Goal: Information Seeking & Learning: Understand process/instructions

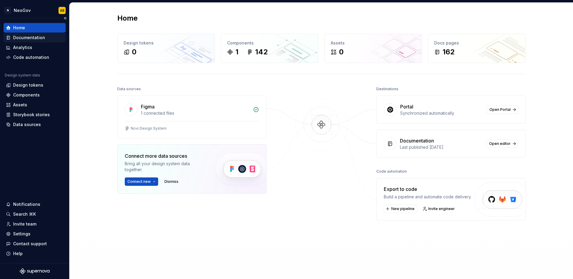
click at [32, 38] on div "Documentation" at bounding box center [29, 38] width 32 height 6
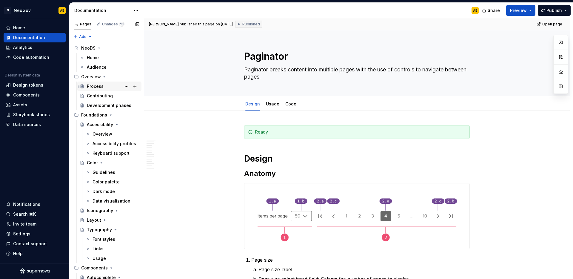
click at [111, 86] on div "Process" at bounding box center [113, 86] width 52 height 8
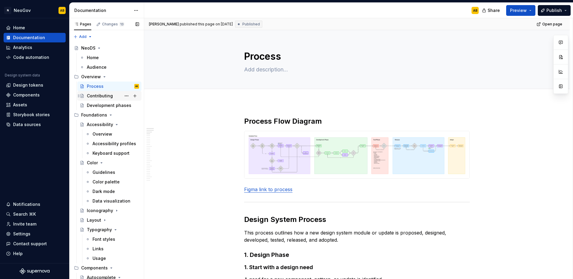
click at [106, 96] on div "Contributing" at bounding box center [100, 96] width 26 height 6
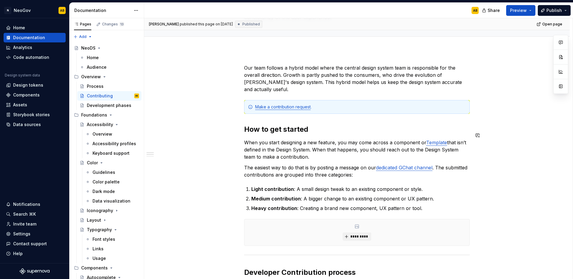
scroll to position [68, 0]
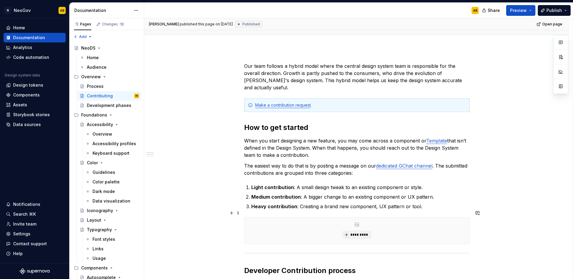
click at [394, 219] on div "*********" at bounding box center [357, 230] width 225 height 26
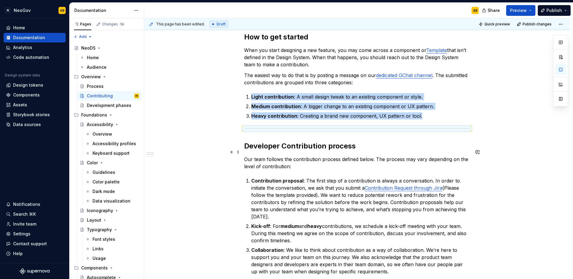
scroll to position [160, 0]
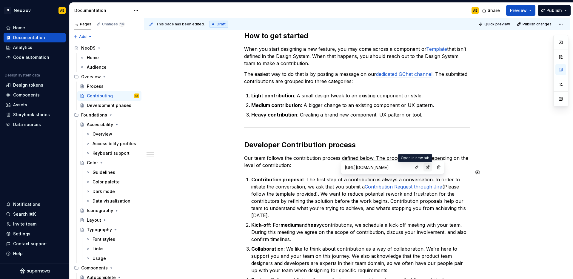
click at [424, 168] on button "button" at bounding box center [428, 167] width 8 height 8
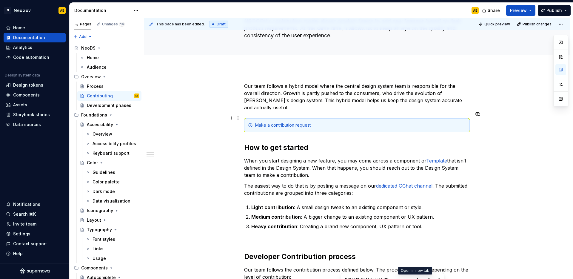
scroll to position [49, 0]
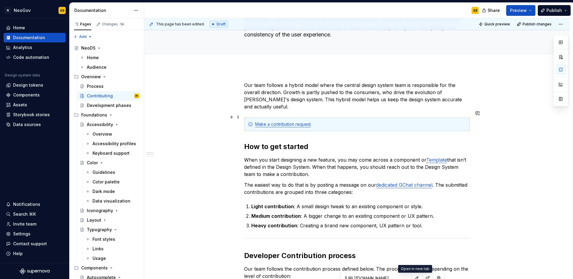
click at [289, 122] on link "Make a contribution request" at bounding box center [283, 124] width 56 height 5
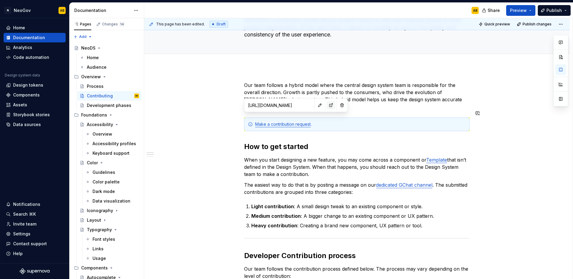
click at [327, 105] on button "button" at bounding box center [331, 105] width 8 height 8
type textarea "*"
click at [331, 120] on div "Make a contribution request ." at bounding box center [357, 124] width 226 height 14
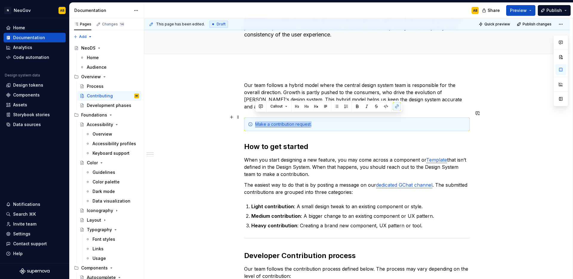
drag, startPoint x: 331, startPoint y: 118, endPoint x: 252, endPoint y: 116, distance: 78.6
click at [252, 117] on div "Make a contribution request ." at bounding box center [357, 124] width 226 height 14
click at [271, 121] on div "Make a component or" at bounding box center [360, 124] width 211 height 6
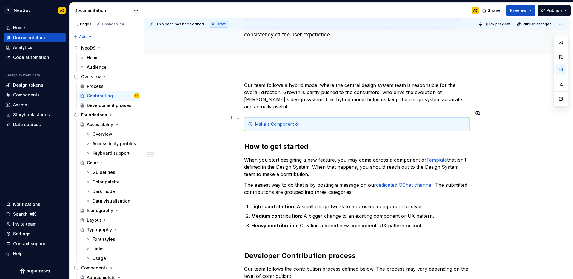
click at [299, 121] on div "Make a Component or" at bounding box center [360, 124] width 211 height 6
drag, startPoint x: 332, startPoint y: 116, endPoint x: 254, endPoint y: 119, distance: 78.0
click at [254, 119] on div "Make a Component or Pattern Request" at bounding box center [357, 124] width 226 height 14
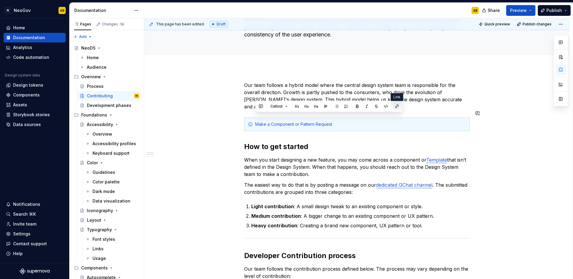
click at [395, 107] on button "button" at bounding box center [397, 106] width 8 height 8
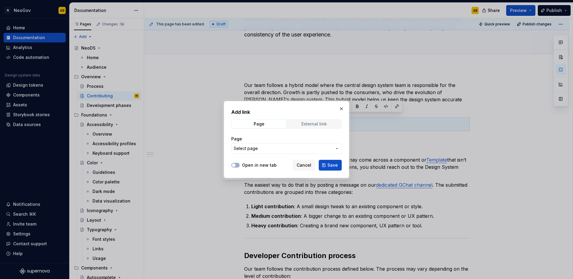
click at [316, 123] on div "External link" at bounding box center [314, 124] width 25 height 5
click at [253, 152] on input "URL" at bounding box center [286, 148] width 111 height 11
paste input "https://neogov.jira.com/jira/software/c/projects/DSGN/form/1321"
type input "https://neogov.jira.com/jira/software/c/projects/DSGN/form/1321"
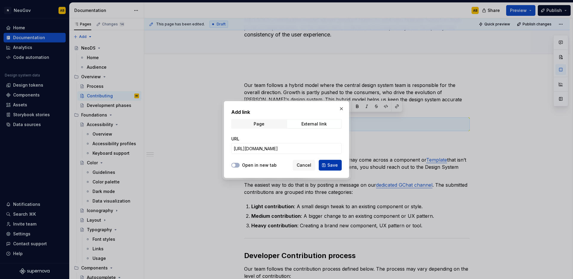
scroll to position [0, 0]
click at [332, 166] on span "Save" at bounding box center [333, 165] width 10 height 6
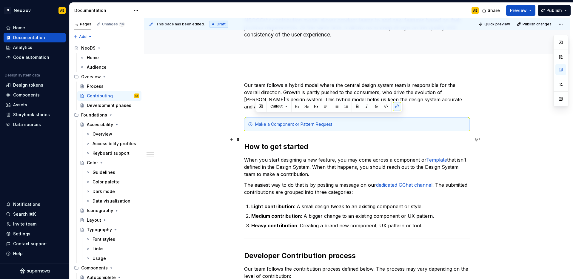
click at [335, 142] on h2 "How to get started" at bounding box center [357, 147] width 226 height 10
click at [371, 122] on div "Make a Component or Pattern Request" at bounding box center [357, 124] width 226 height 14
click at [239, 118] on span at bounding box center [238, 117] width 5 height 8
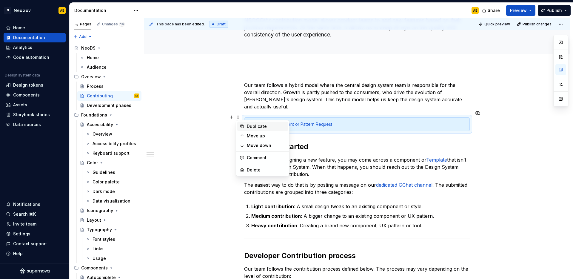
click at [240, 124] on icon at bounding box center [242, 126] width 5 height 5
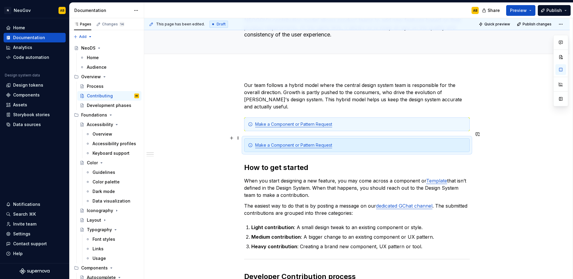
click at [338, 142] on div "Make a Component or Pattern Request" at bounding box center [360, 145] width 211 height 6
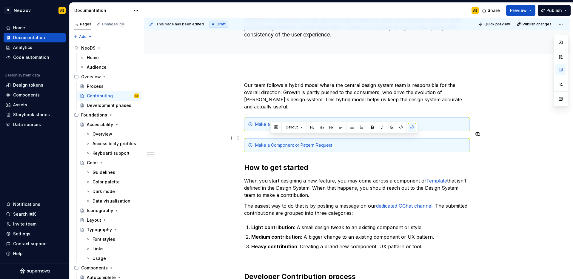
drag, startPoint x: 333, startPoint y: 138, endPoint x: 271, endPoint y: 138, distance: 61.8
click at [271, 142] on div "Make a Component or Pattern Request" at bounding box center [360, 145] width 211 height 6
drag, startPoint x: 256, startPoint y: 137, endPoint x: 332, endPoint y: 138, distance: 76.2
click at [332, 142] on link "Make a Component or Pattern Request" at bounding box center [293, 144] width 77 height 5
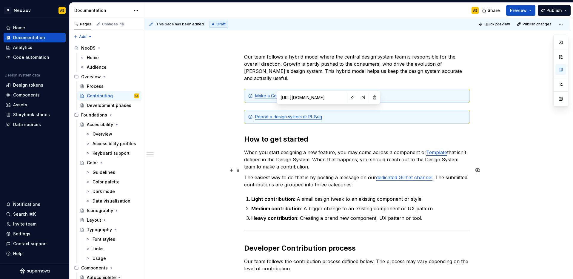
scroll to position [78, 0]
click at [312, 160] on p "When you start designing a new feature, you may come across a component or Temp…" at bounding box center [357, 159] width 226 height 22
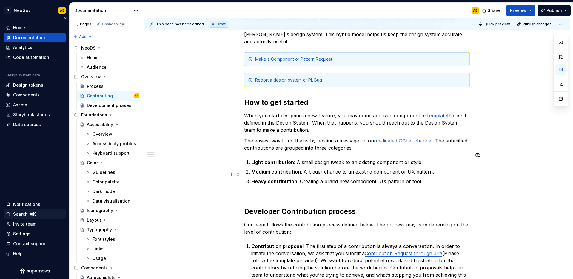
scroll to position [0, 0]
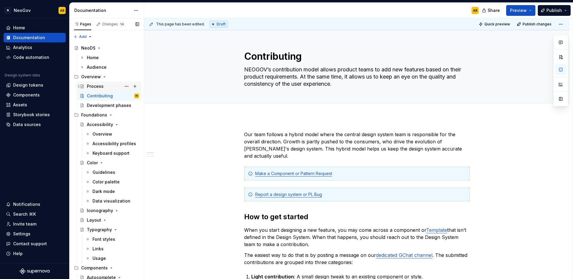
click at [97, 86] on div "Process" at bounding box center [95, 86] width 17 height 6
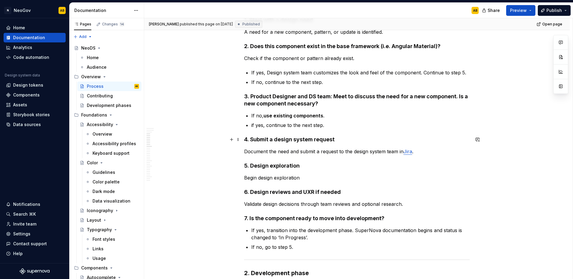
scroll to position [250, 0]
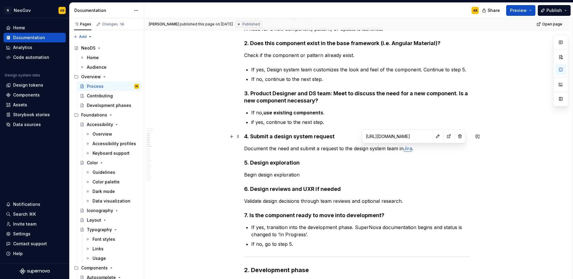
click at [405, 139] on input "https://neogov.jira.com/browse/DTT-2509" at bounding box center [398, 136] width 68 height 11
click at [445, 137] on button "button" at bounding box center [449, 136] width 8 height 8
drag, startPoint x: 413, startPoint y: 149, endPoint x: 405, endPoint y: 150, distance: 8.4
click at [405, 150] on p "Document the need and submit a request to the design system team in Jira ." at bounding box center [357, 148] width 226 height 7
click at [543, 136] on button "button" at bounding box center [543, 137] width 8 height 8
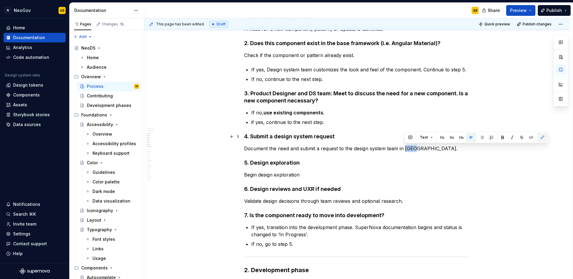
click at [543, 136] on button "button" at bounding box center [543, 137] width 8 height 8
click at [542, 138] on button "button" at bounding box center [543, 137] width 8 height 8
drag, startPoint x: 406, startPoint y: 148, endPoint x: 413, endPoint y: 149, distance: 7.2
click at [413, 149] on p "Document the need and submit a request to the design system team in Jira." at bounding box center [357, 148] width 226 height 7
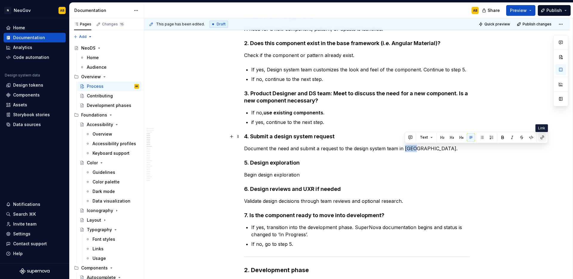
click at [541, 138] on button "button" at bounding box center [543, 137] width 8 height 8
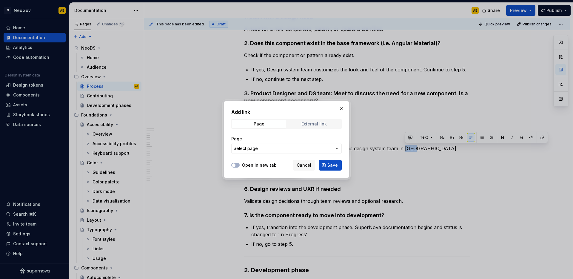
click at [309, 122] on div "External link" at bounding box center [314, 124] width 25 height 5
click at [257, 150] on input "URL" at bounding box center [286, 148] width 111 height 11
type textarea "*"
paste input "https://neogov.jira.com/jira/software/c/projects/DSGN/form/1321?atlOrigin=eyJpI…"
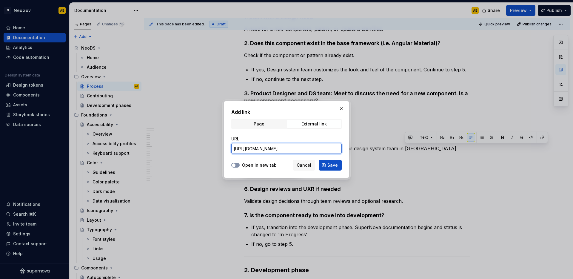
type input "https://neogov.jira.com/jira/software/c/projects/DSGN/form/1321?atlOrigin=eyJpI…"
click at [236, 164] on icon "button" at bounding box center [233, 165] width 5 height 4
click at [331, 168] on span "Save" at bounding box center [333, 165] width 10 height 6
type textarea "*"
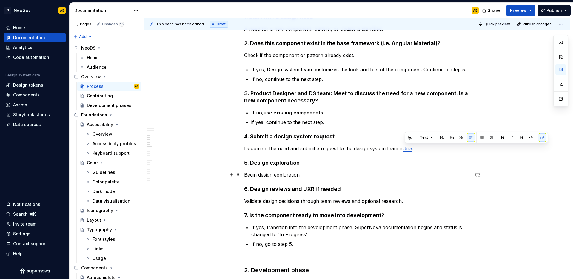
scroll to position [251, 0]
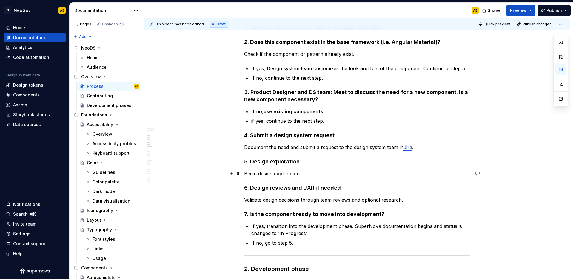
click at [347, 173] on p "Begin design exploration" at bounding box center [357, 173] width 226 height 7
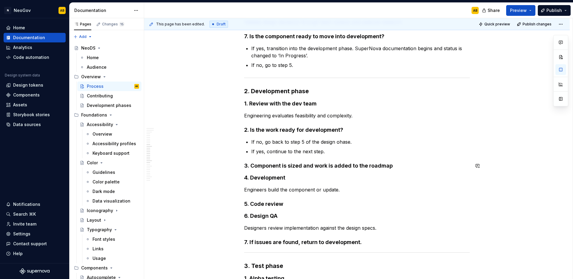
scroll to position [434, 0]
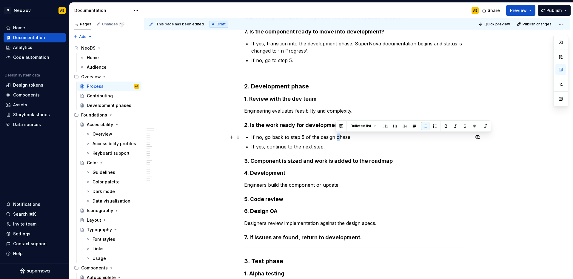
click at [336, 138] on p "If no, go back to step 5 of the design ohase." at bounding box center [360, 137] width 219 height 7
click at [343, 147] on p "If yes, continue to the next step." at bounding box center [360, 146] width 219 height 7
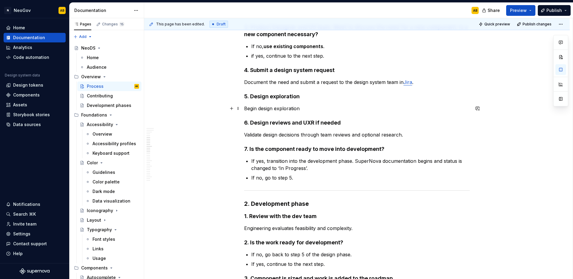
scroll to position [0, 0]
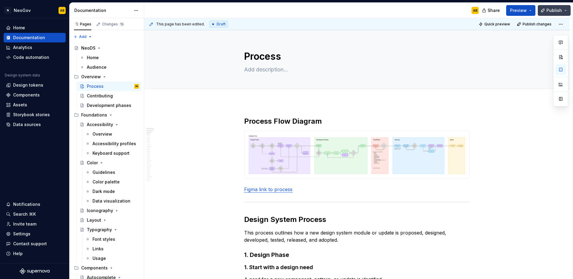
click at [559, 10] on span "Publish" at bounding box center [555, 10] width 16 height 6
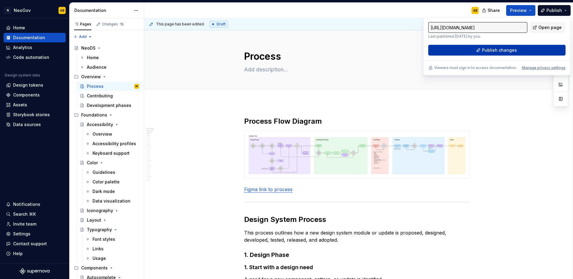
click at [509, 52] on span "Publish changes" at bounding box center [499, 50] width 35 height 6
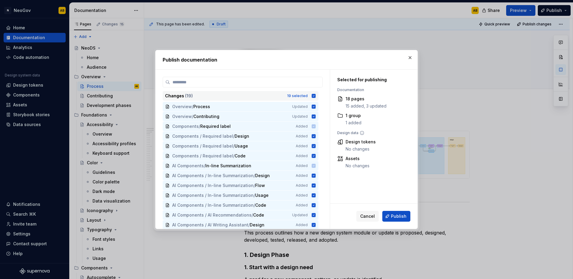
click at [315, 96] on icon at bounding box center [314, 96] width 4 height 4
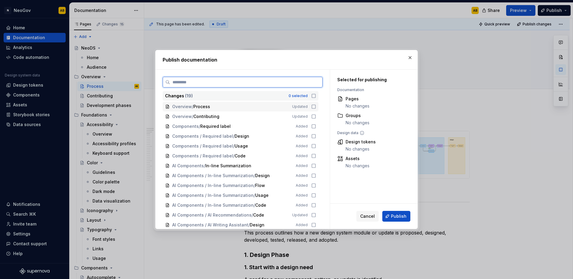
click at [315, 106] on icon at bounding box center [314, 106] width 5 height 5
click at [314, 116] on icon at bounding box center [314, 116] width 5 height 5
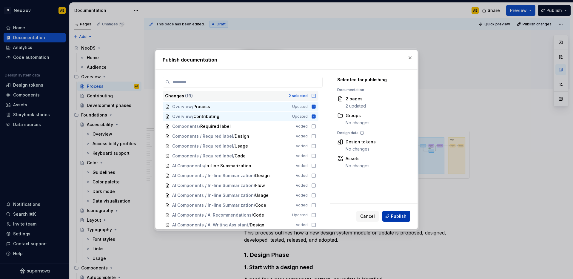
click at [403, 218] on span "Publish" at bounding box center [399, 216] width 16 height 6
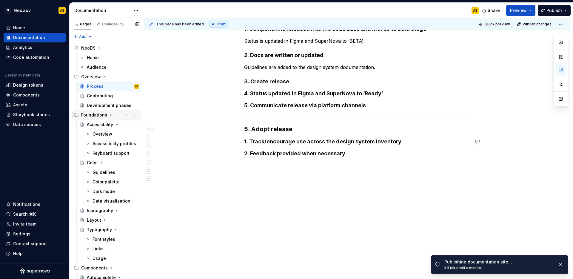
scroll to position [757, 0]
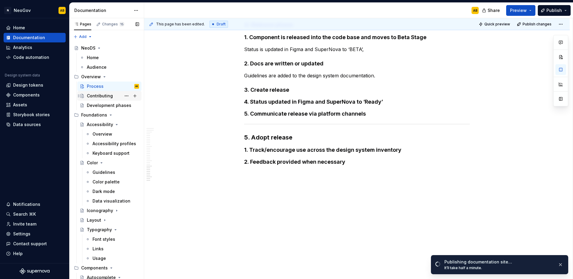
click at [107, 98] on div "Contributing" at bounding box center [100, 96] width 26 height 6
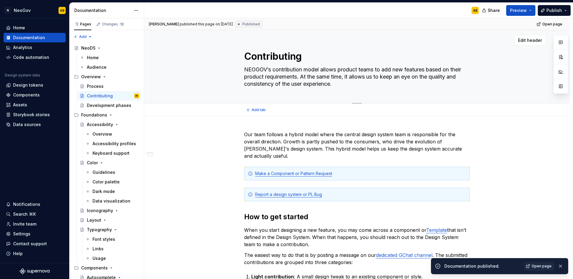
click at [299, 57] on textarea "Contributing" at bounding box center [356, 56] width 226 height 14
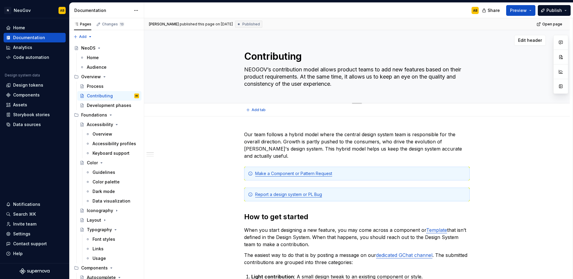
type textarea "*"
type textarea "R"
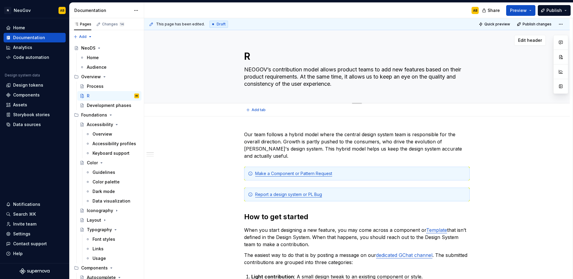
type textarea "*"
type textarea "Re"
type textarea "*"
type textarea "Req"
type textarea "*"
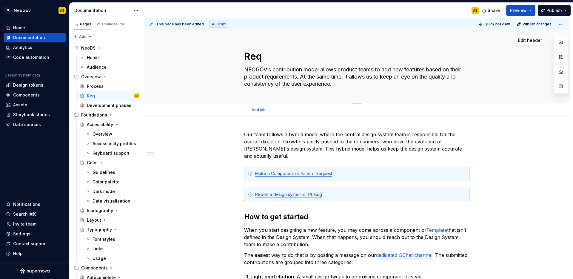
type textarea "Requ"
type textarea "*"
type textarea "Reque"
type textarea "*"
type textarea "Reques"
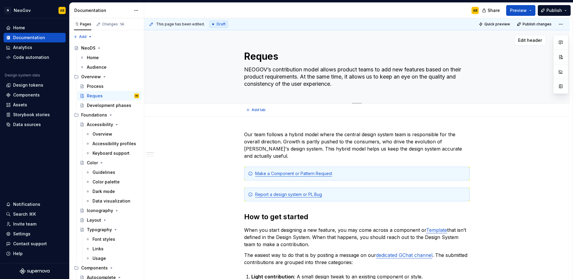
type textarea "*"
type textarea "Request"
type textarea "*"
type textarea "Reques"
type textarea "*"
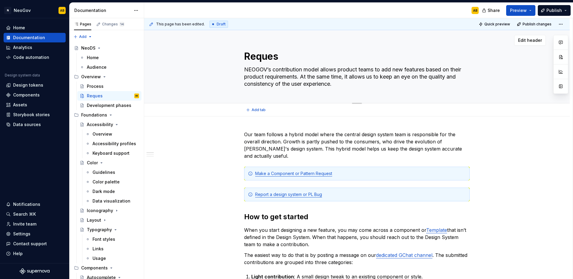
type textarea "Reque"
type textarea "*"
type textarea "Requ"
type textarea "*"
type textarea "Req"
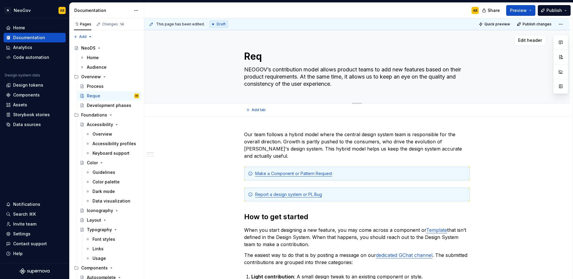
type textarea "*"
type textarea "Re"
type textarea "*"
type textarea "R"
type textarea "*"
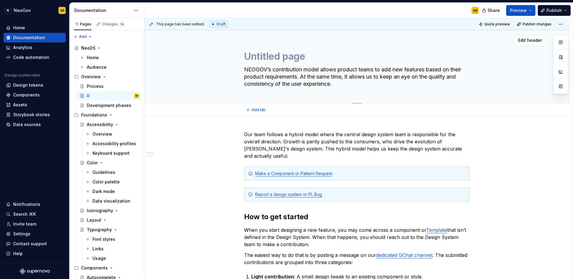
type textarea "*"
type textarea "Untitled page"
type textarea "*"
type textarea "Untitled pageC"
type textarea "*"
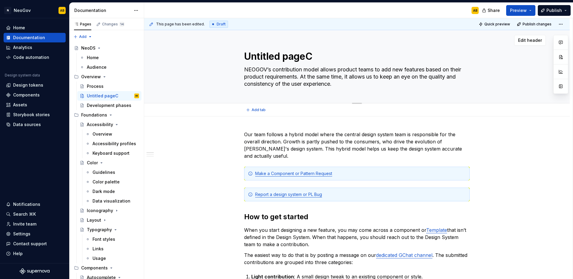
type textarea "Untitled page"
type textarea "*"
type textarea "Untitled pag"
type textarea "*"
type textarea "Untitled pa"
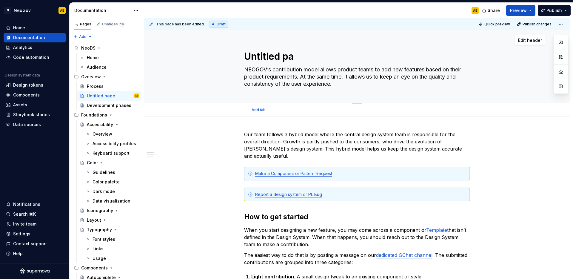
type textarea "*"
type textarea "Untitled p"
type textarea "*"
type textarea "Untitled"
type textarea "*"
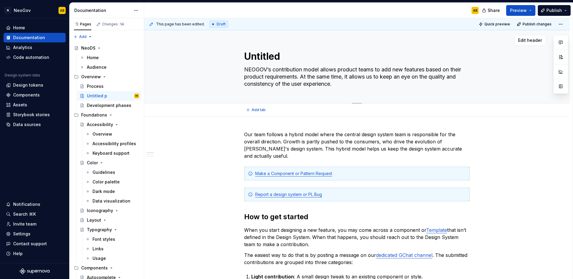
type textarea "Untitled"
type textarea "*"
type textarea "Untitle"
type textarea "*"
type textarea "Untitl"
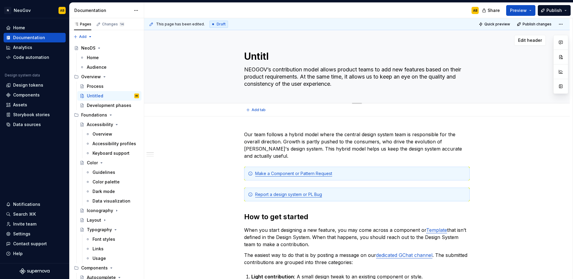
type textarea "*"
type textarea "Untit"
type textarea "*"
type textarea "Unti"
type textarea "*"
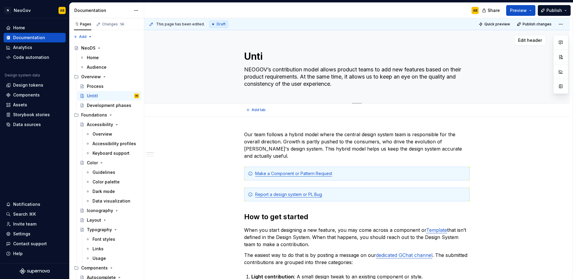
type textarea "Unt"
type textarea "*"
type textarea "Un"
type textarea "*"
type textarea "U"
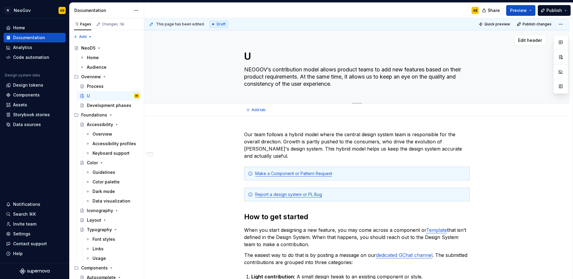
type textarea "*"
type textarea "Untitled page"
type textarea "*"
type textarea "Untitled pageC"
type textarea "*"
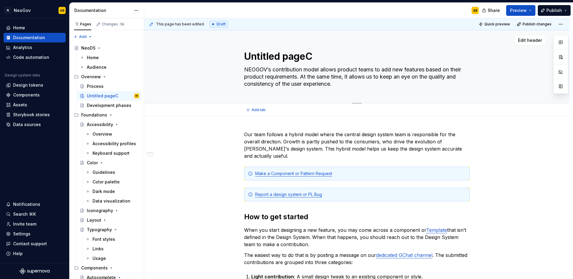
type textarea "Untitled page"
type textarea "*"
type textarea "Untitled pag"
type textarea "*"
type textarea "Untitled pa"
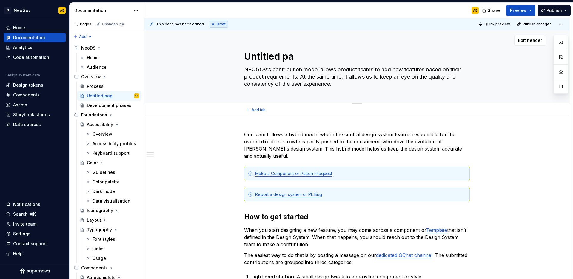
type textarea "*"
type textarea "Untitled p"
type textarea "*"
type textarea "Untitled"
type textarea "*"
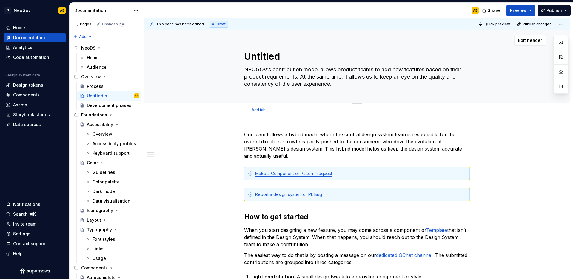
type textarea "Untitled"
type textarea "*"
type textarea "Untitle"
type textarea "*"
type textarea "Untitl"
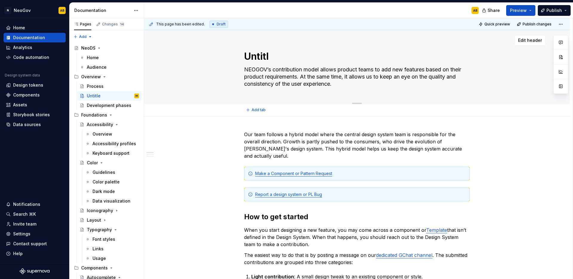
type textarea "*"
type textarea "Untit"
type textarea "*"
type textarea "Unti"
type textarea "*"
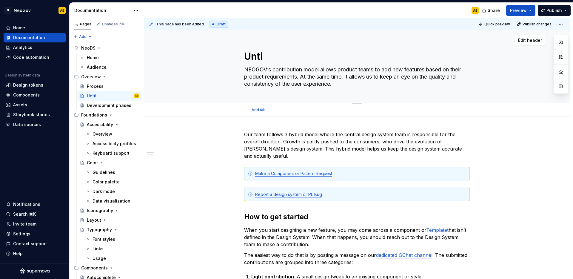
type textarea "Unt"
type textarea "*"
type textarea "Un"
type textarea "*"
type textarea "U"
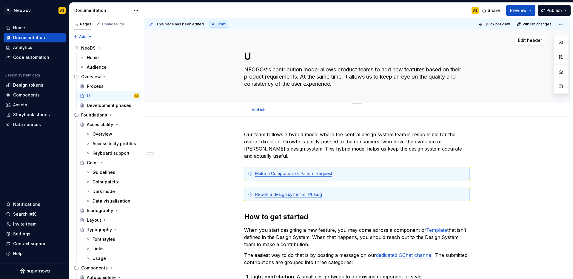
type textarea "*"
type textarea "Untitled page"
type textarea "*"
type textarea "Untitled pagec"
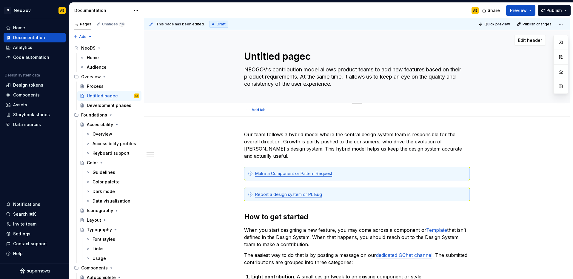
type textarea "*"
type textarea "Untitled page"
type textarea "*"
type textarea "Untitled pag"
type textarea "*"
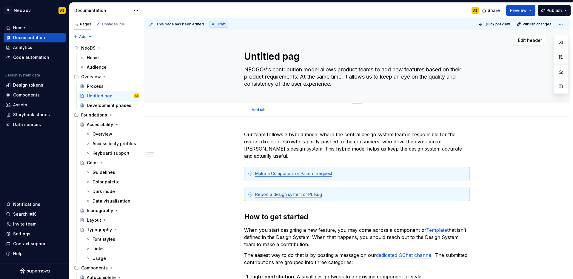
type textarea "Untitled pa"
type textarea "*"
type textarea "Untitled p"
type textarea "*"
type textarea "Untitled"
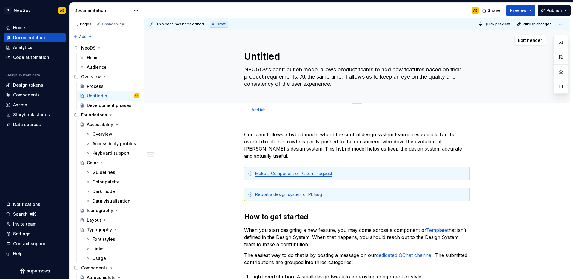
type textarea "*"
type textarea "Untitled"
type textarea "*"
type textarea "Untitle"
type textarea "*"
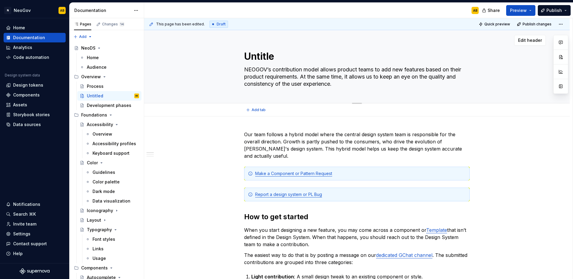
type textarea "Untitl"
type textarea "*"
type textarea "Untit"
type textarea "*"
type textarea "Unti"
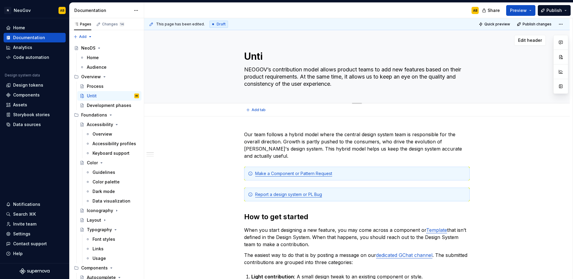
type textarea "*"
type textarea "Unt"
type textarea "*"
type textarea "Un"
type textarea "*"
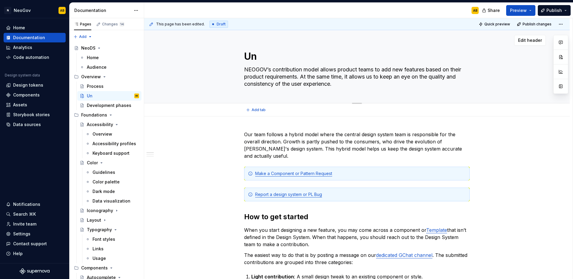
type textarea "U"
type textarea "*"
type textarea "Untitled page"
click at [285, 56] on textarea "Untitled page" at bounding box center [356, 56] width 226 height 14
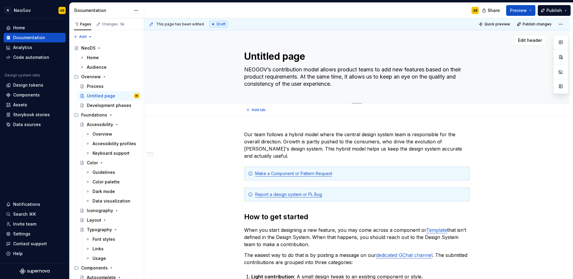
click at [285, 56] on textarea "Untitled page" at bounding box center [356, 56] width 226 height 14
type textarea "*"
type textarea "C"
type textarea "*"
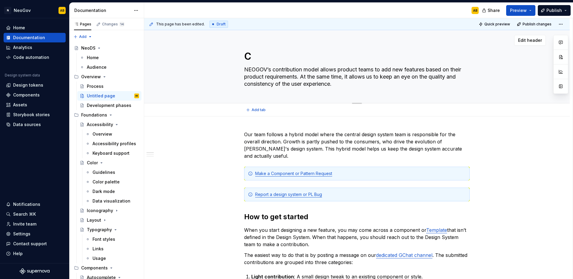
type textarea "Co"
type textarea "*"
type textarea "Com"
type textarea "*"
type textarea "Comp"
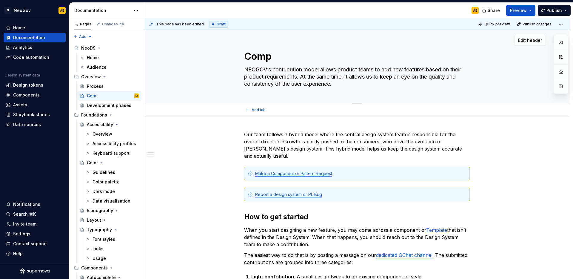
type textarea "*"
type textarea "Compo"
type textarea "*"
type textarea "Compon"
type textarea "*"
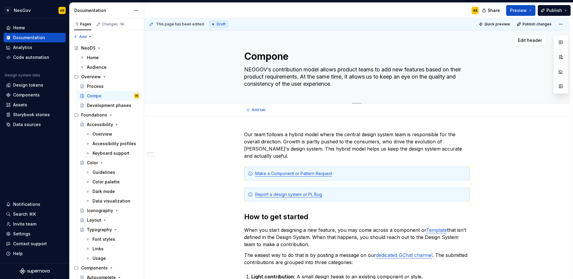
type textarea "Componen"
type textarea "*"
type textarea "Component"
type textarea "*"
type textarea "Component/"
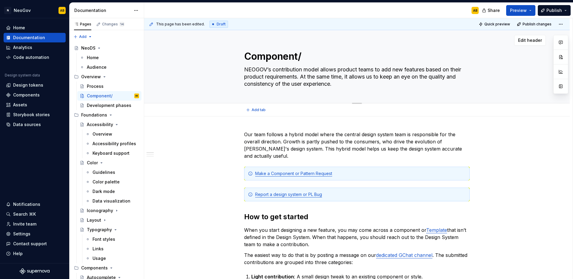
type textarea "*"
type textarea "Component/P"
type textarea "*"
type textarea "Component/Pa"
type textarea "*"
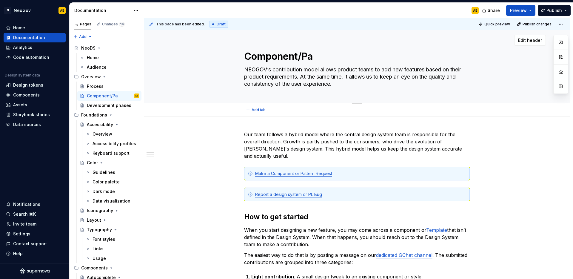
type textarea "Component/Pat"
type textarea "*"
type textarea "Component/Patt"
type textarea "*"
type textarea "Component/Patte"
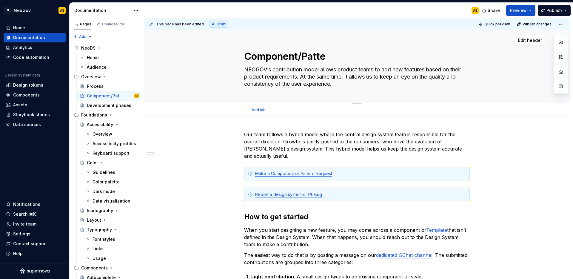
type textarea "*"
type textarea "Component/Pattern"
type textarea "*"
type textarea "Component/Pattern"
type textarea "*"
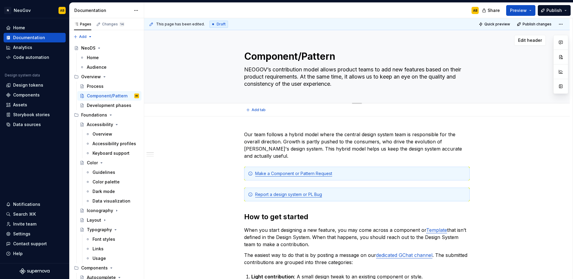
type textarea "Component/Pattern r"
type textarea "*"
type textarea "Component/Pattern re"
type textarea "*"
type textarea "Component/Pattern req"
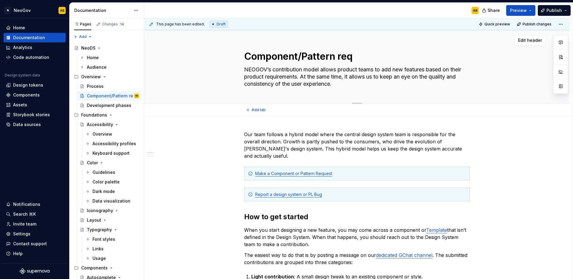
type textarea "*"
type textarea "Component/Pattern requ"
type textarea "*"
type textarea "Component/Pattern reque"
type textarea "*"
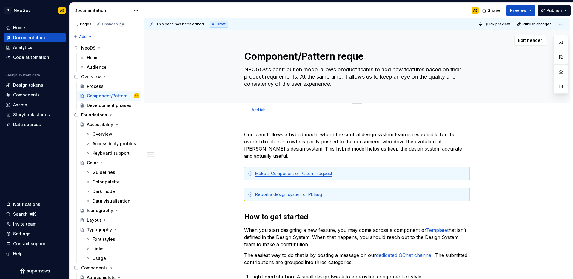
type textarea "Component/Pattern reques"
type textarea "*"
type textarea "Component/Pattern reques"
type textarea "*"
type textarea "Component/Pattern reques"
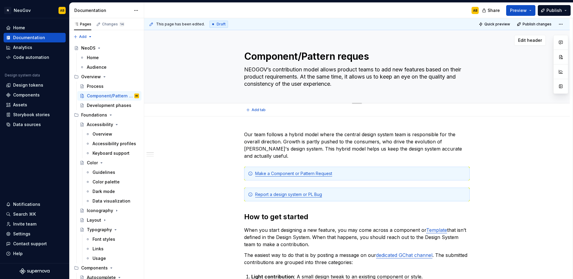
type textarea "*"
type textarea "Component/Pattern request"
type textarea "*"
type textarea "Component/Pattern request"
type textarea "*"
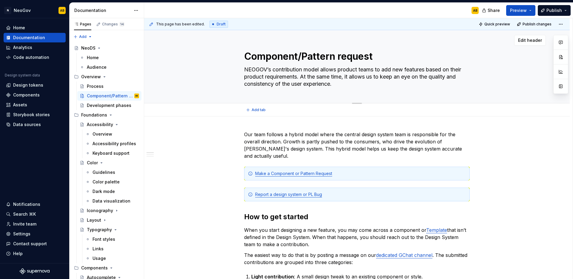
type textarea "Component/Pattern request a"
type textarea "*"
type textarea "Component/Pattern request an"
type textarea "*"
type textarea "Component/Pattern request and"
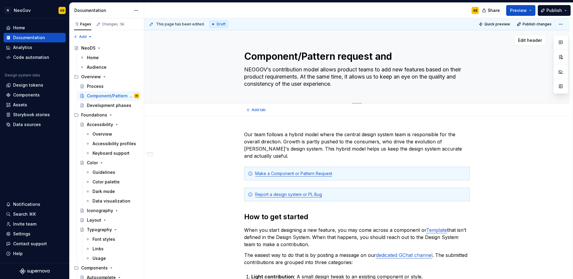
type textarea "*"
type textarea "Component/Pattern request and"
type textarea "*"
type textarea "Component/Pattern request and B"
type textarea "*"
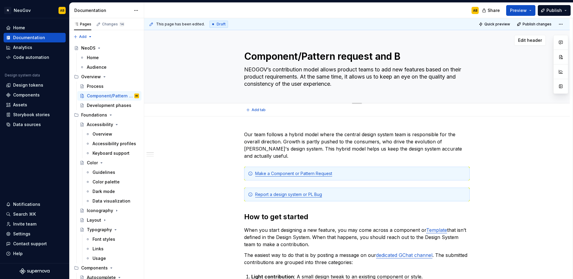
type textarea "Component/Pattern request and Bu"
type textarea "*"
type textarea "Component/Pattern request and Bug"
type textarea "*"
type textarea "Component/Pattern request and Bug"
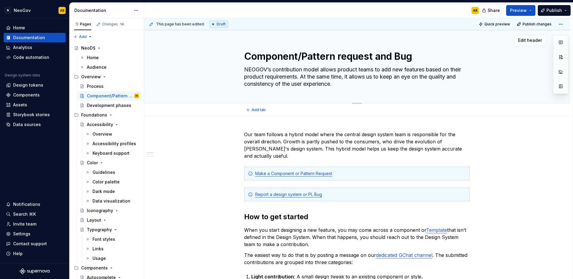
type textarea "*"
drag, startPoint x: 445, startPoint y: 57, endPoint x: 314, endPoint y: 57, distance: 130.8
click at [314, 57] on textarea "Component/Pattern request and Bug repots" at bounding box center [356, 56] width 226 height 14
click at [359, 56] on textarea "Component/Pattern request and Bug repots" at bounding box center [356, 56] width 226 height 14
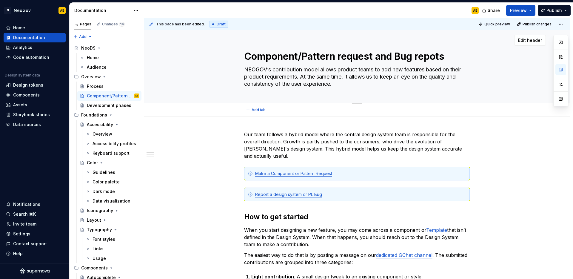
click at [359, 56] on textarea "Component/Pattern request and Bug repots" at bounding box center [356, 56] width 226 height 14
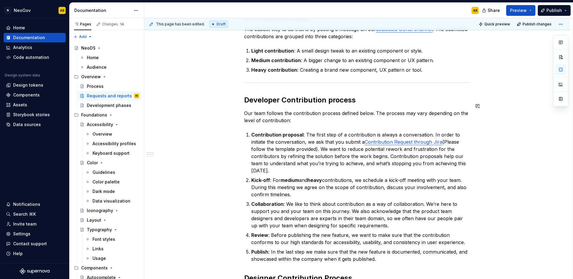
scroll to position [228, 0]
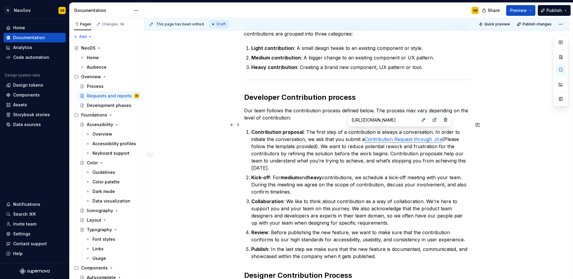
click at [392, 136] on link "Contribution Request through Jira" at bounding box center [404, 139] width 78 height 6
click at [431, 121] on button "button" at bounding box center [435, 120] width 8 height 8
drag, startPoint x: 441, startPoint y: 132, endPoint x: 366, endPoint y: 133, distance: 75.0
click at [366, 136] on link "Contribution Request through Jira" at bounding box center [404, 139] width 78 height 6
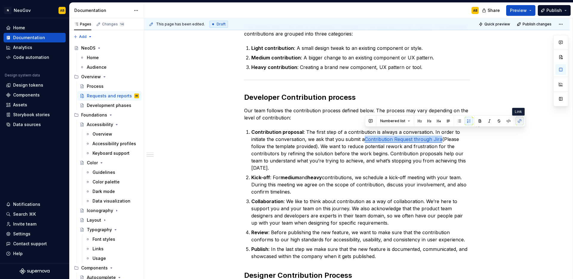
click at [521, 121] on button "button" at bounding box center [520, 121] width 8 height 8
click at [408, 131] on p "Contribution proposal : The first step of a contribution is always a conversati…" at bounding box center [360, 149] width 219 height 43
drag, startPoint x: 412, startPoint y: 131, endPoint x: 366, endPoint y: 133, distance: 46.0
click at [366, 133] on p "Contribution proposal : The first step of a contribution is always a conversati…" at bounding box center [360, 149] width 219 height 43
drag, startPoint x: 366, startPoint y: 131, endPoint x: 462, endPoint y: 134, distance: 96.5
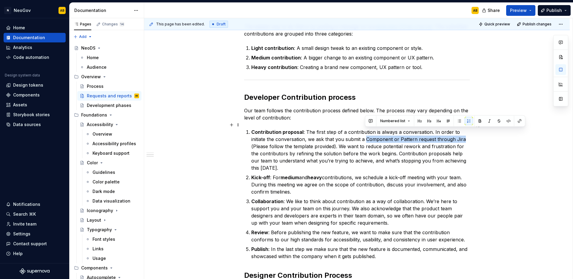
click at [462, 134] on p "Contribution proposal : The first step of a contribution is always a conversati…" at bounding box center [360, 149] width 219 height 43
click at [521, 122] on button "button" at bounding box center [520, 121] width 8 height 8
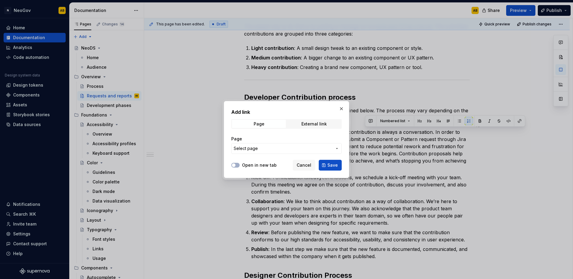
click at [263, 164] on label "Open in new tab" at bounding box center [259, 165] width 35 height 6
click at [240, 164] on button "Open in new tab" at bounding box center [235, 165] width 8 height 5
click at [320, 123] on div "External link" at bounding box center [314, 124] width 25 height 5
click at [271, 148] on input "URL" at bounding box center [286, 148] width 111 height 11
paste input "https://neogov.jira.com/jira/software/c/projects/DSGN/form/1321"
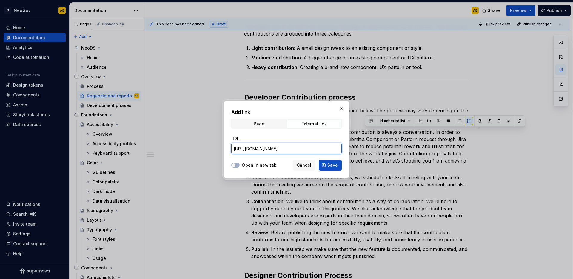
scroll to position [0, 22]
click at [246, 164] on label "Open in new tab" at bounding box center [259, 165] width 35 height 6
click at [240, 164] on button "Open in new tab" at bounding box center [235, 165] width 8 height 5
click at [330, 168] on button "Save" at bounding box center [330, 165] width 23 height 11
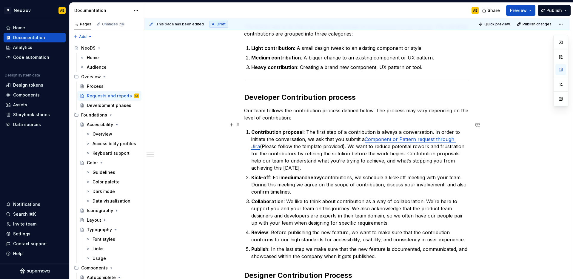
click at [374, 145] on p "Contribution proposal : The first step of a contribution is always a conversati…" at bounding box center [360, 149] width 219 height 43
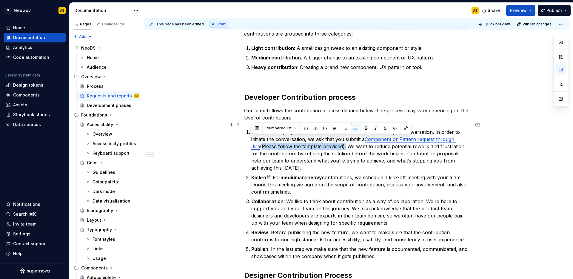
drag, startPoint x: 335, startPoint y: 139, endPoint x: 249, endPoint y: 139, distance: 85.7
click at [249, 139] on div "Our team follows a hybrid model where the central design system team is respons…" at bounding box center [357, 106] width 226 height 408
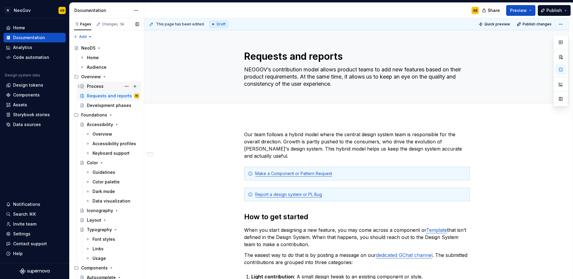
click at [100, 88] on div "Process" at bounding box center [95, 86] width 17 height 6
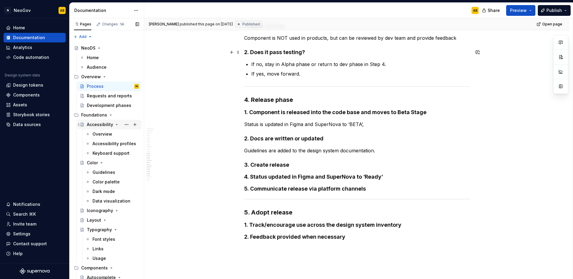
scroll to position [590, 0]
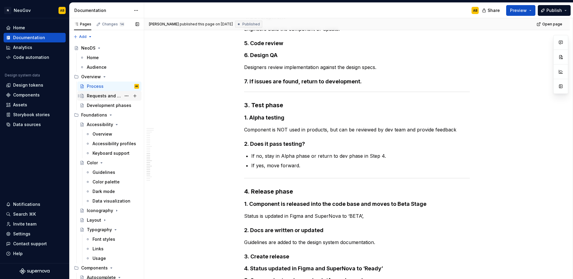
click at [110, 98] on div "Requests and reports" at bounding box center [104, 96] width 34 height 6
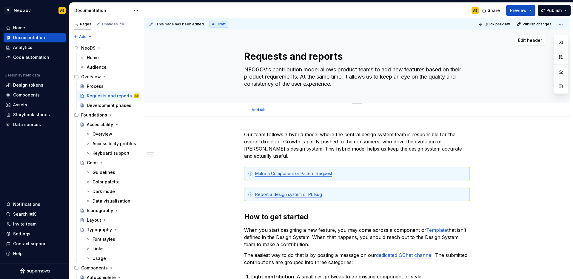
click at [342, 55] on textarea "Requests and reports" at bounding box center [356, 56] width 226 height 14
click at [196, 154] on div "This page has been edited. Draft Quick preview Publish changes Contribution NEO…" at bounding box center [358, 148] width 429 height 261
click at [100, 88] on div "Process" at bounding box center [95, 86] width 17 height 6
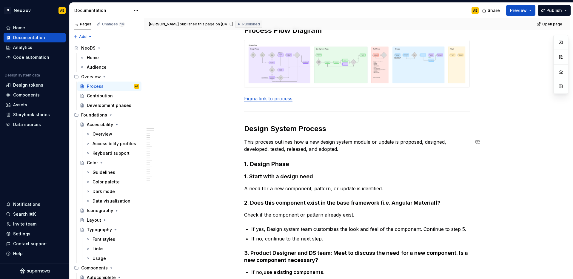
scroll to position [93, 0]
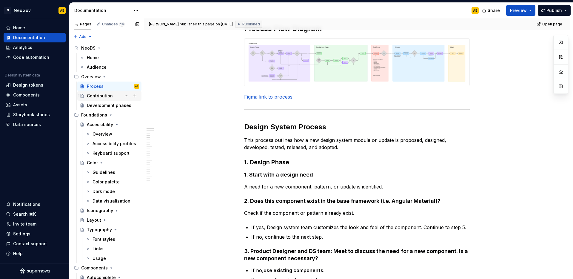
click at [102, 98] on div "Contribution" at bounding box center [100, 96] width 26 height 6
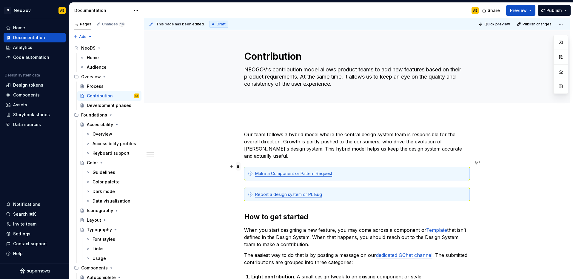
click at [239, 167] on span at bounding box center [238, 166] width 5 height 8
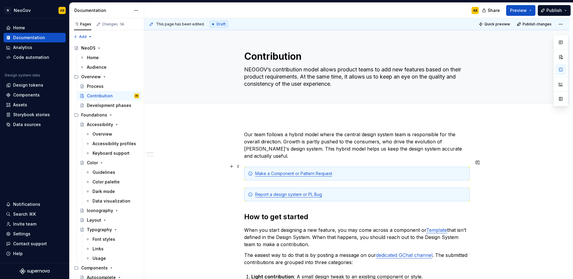
click at [240, 168] on span at bounding box center [238, 166] width 5 height 8
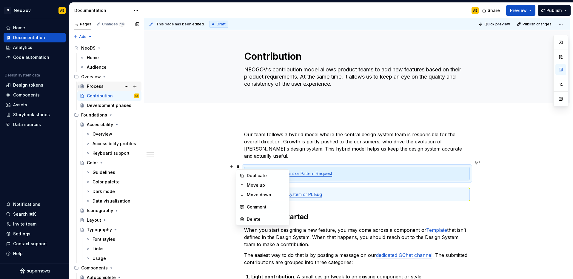
click at [100, 89] on div "Process" at bounding box center [95, 86] width 17 height 6
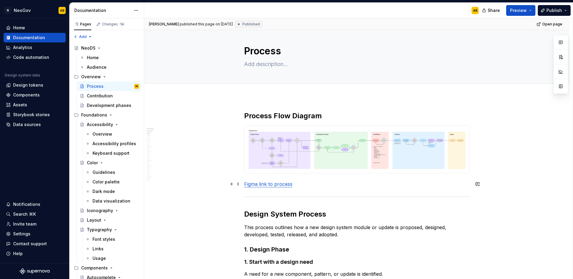
scroll to position [8, 0]
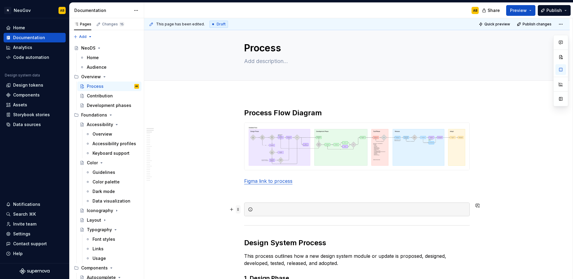
click at [238, 211] on span at bounding box center [238, 209] width 5 height 8
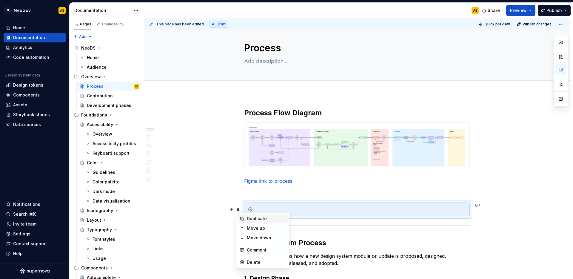
click at [248, 220] on div "Duplicate" at bounding box center [266, 219] width 39 height 6
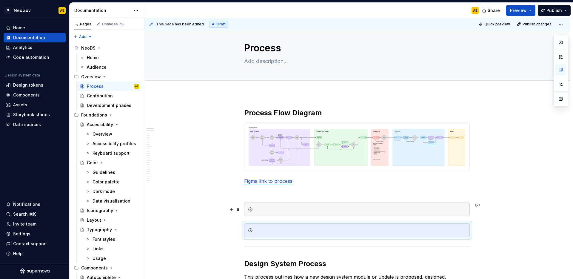
click at [267, 210] on div at bounding box center [360, 209] width 211 height 6
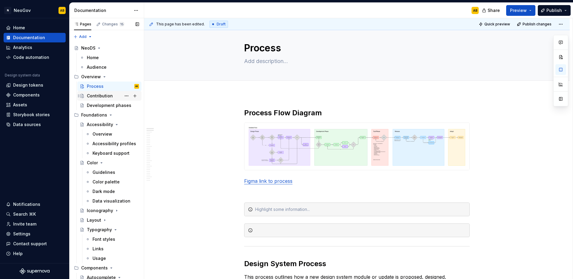
click at [100, 98] on div "Contribution" at bounding box center [100, 96] width 26 height 6
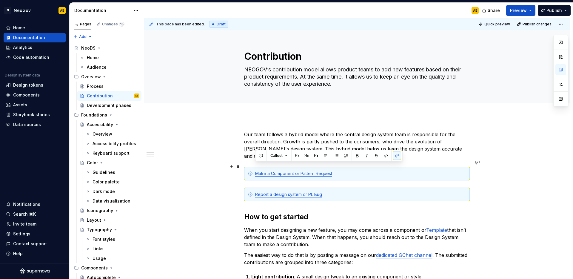
drag, startPoint x: 341, startPoint y: 168, endPoint x: 252, endPoint y: 166, distance: 89.0
click at [252, 167] on div "Make a Component or Pattern Request" at bounding box center [357, 174] width 226 height 14
copy link "Make a Component or Pattern Request"
click at [94, 87] on div "Process" at bounding box center [95, 86] width 17 height 6
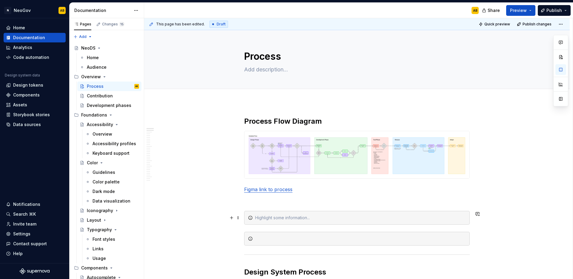
click at [278, 220] on div at bounding box center [360, 218] width 211 height 6
click at [92, 93] on div "Contribution" at bounding box center [100, 96] width 26 height 6
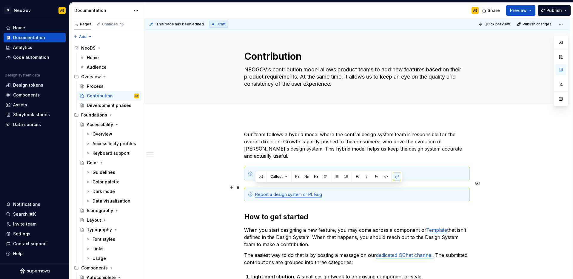
drag, startPoint x: 309, startPoint y: 188, endPoint x: 255, endPoint y: 187, distance: 54.1
click at [255, 191] on div "Report a design system or PL Bug" at bounding box center [360, 194] width 211 height 6
copy link "Report a design system or PL Bug"
click at [94, 88] on div "Process" at bounding box center [95, 86] width 17 height 6
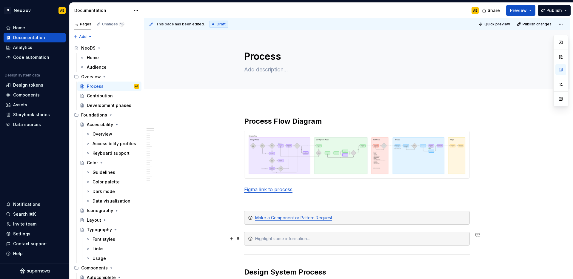
click at [269, 238] on div at bounding box center [360, 239] width 211 height 6
click at [368, 218] on div "Make a Component or Pattern Request" at bounding box center [360, 218] width 211 height 6
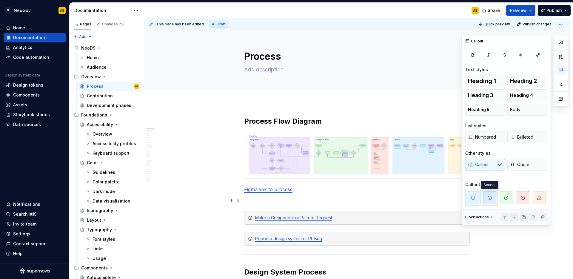
click at [489, 198] on icon "button" at bounding box center [490, 197] width 5 height 5
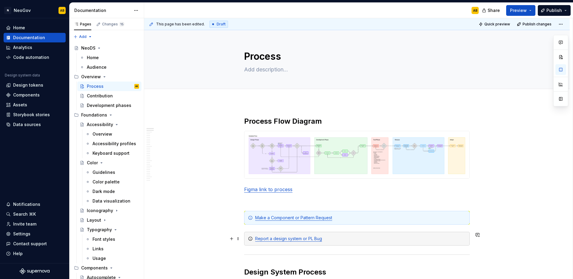
click at [373, 240] on div "Report a design system or PL Bug" at bounding box center [360, 239] width 211 height 6
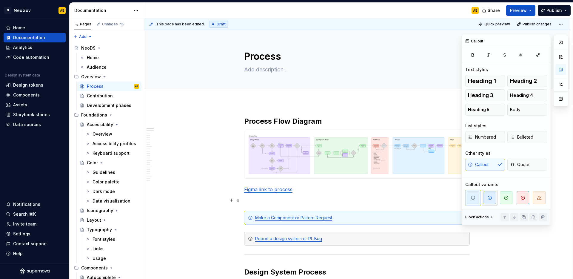
click at [486, 200] on span "button" at bounding box center [490, 197] width 13 height 13
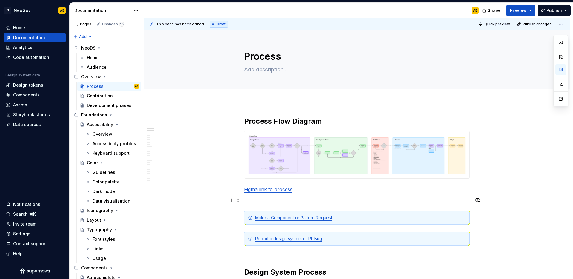
click at [551, 13] on span "Publish" at bounding box center [555, 10] width 16 height 6
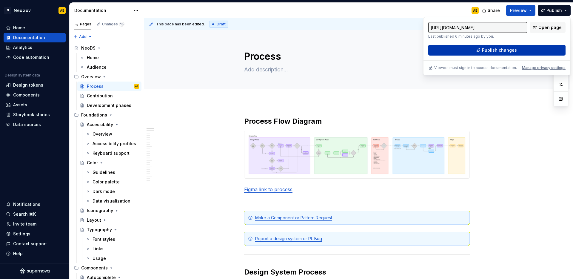
click at [480, 52] on button "Publish changes" at bounding box center [497, 50] width 137 height 11
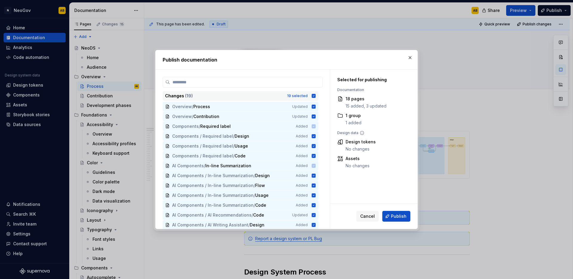
click at [314, 97] on icon at bounding box center [314, 96] width 4 height 4
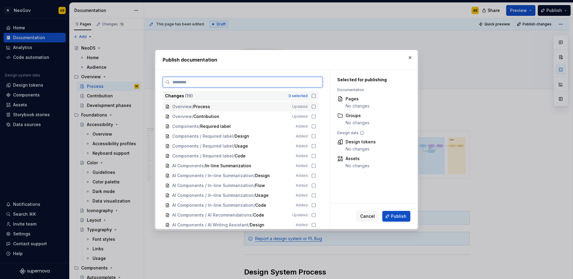
click at [313, 106] on icon at bounding box center [314, 106] width 5 height 5
click at [312, 115] on icon at bounding box center [314, 117] width 4 height 4
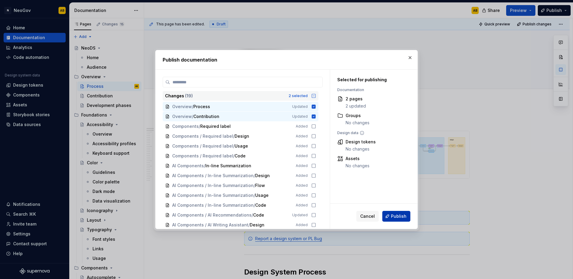
click at [399, 215] on span "Publish" at bounding box center [399, 216] width 16 height 6
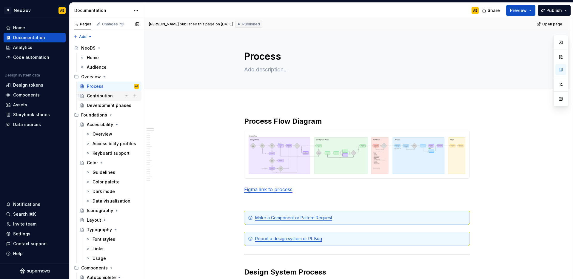
click at [99, 98] on div "Contribution" at bounding box center [100, 96] width 26 height 6
type textarea "*"
